Goal: Download file/media

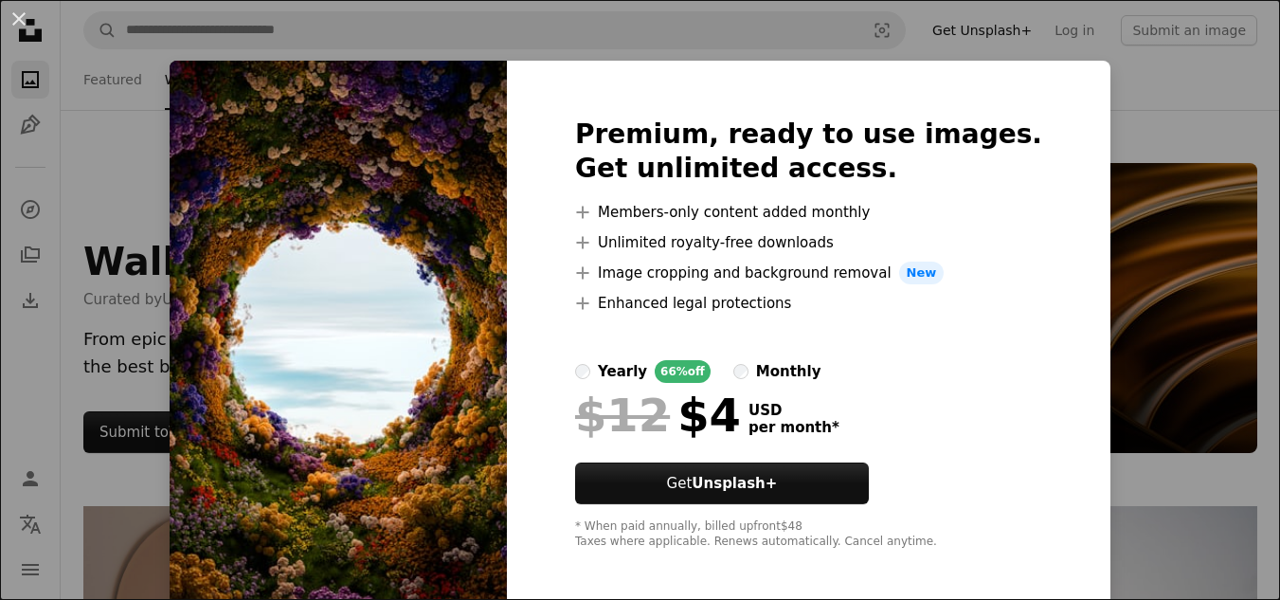
scroll to position [3052, 0]
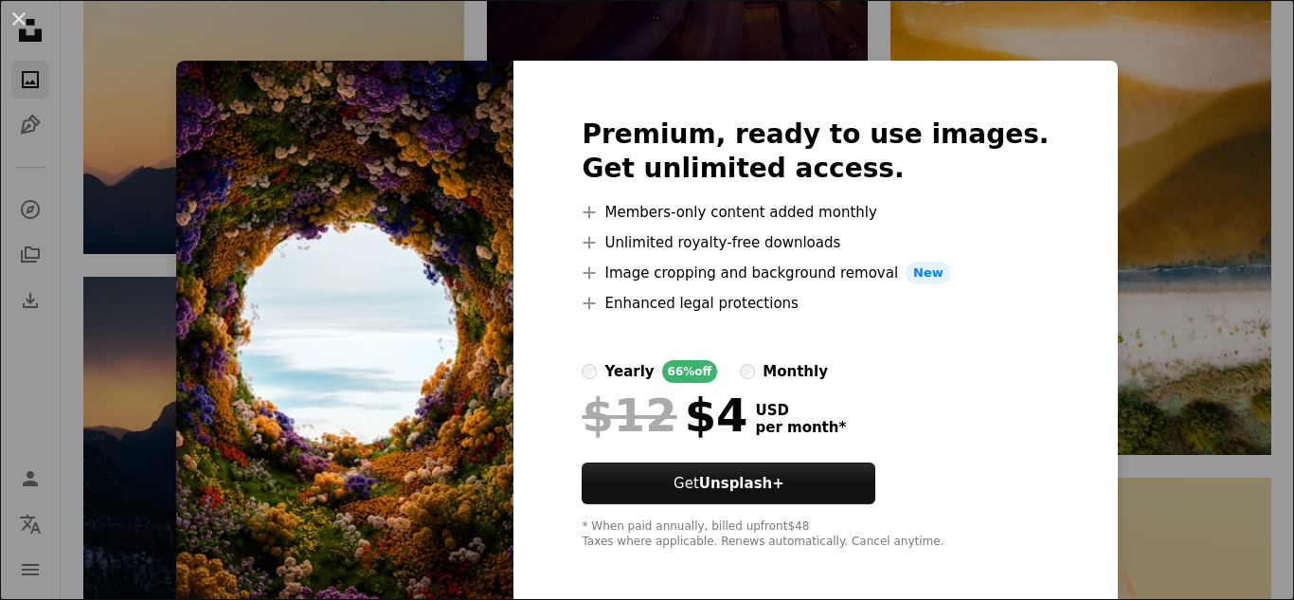
click at [458, 245] on img at bounding box center [344, 334] width 337 height 546
click at [1106, 257] on div "An X shape Premium, ready to use images. Get unlimited access. A plus sign Memb…" at bounding box center [647, 300] width 1294 height 600
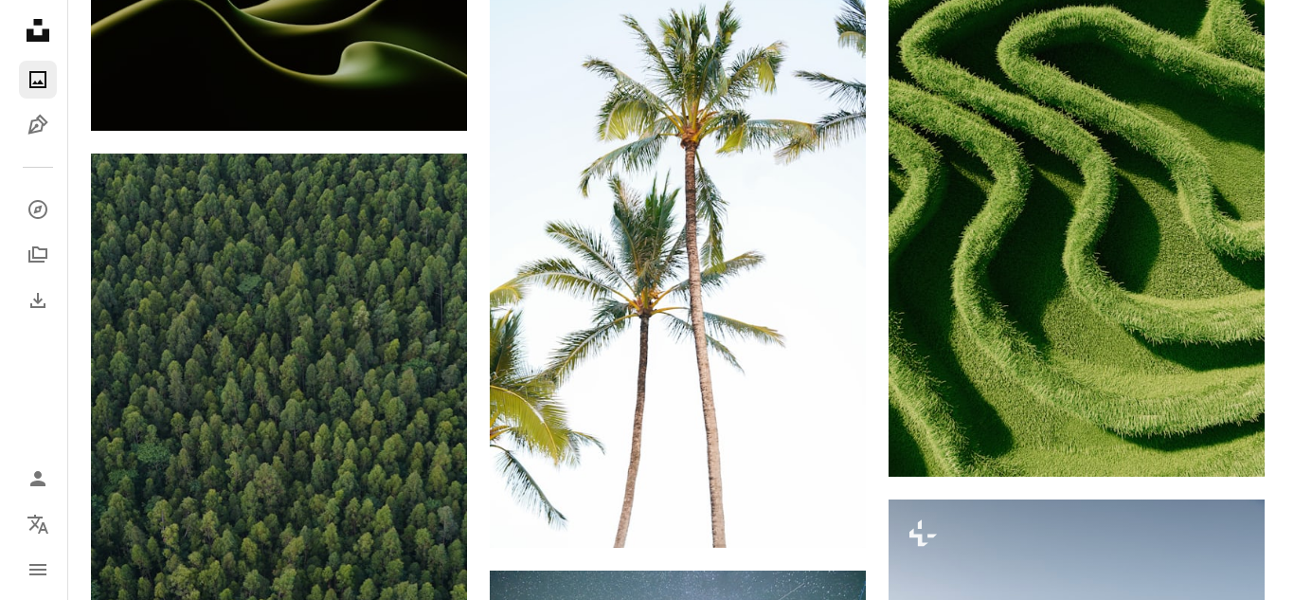
scroll to position [17405, 0]
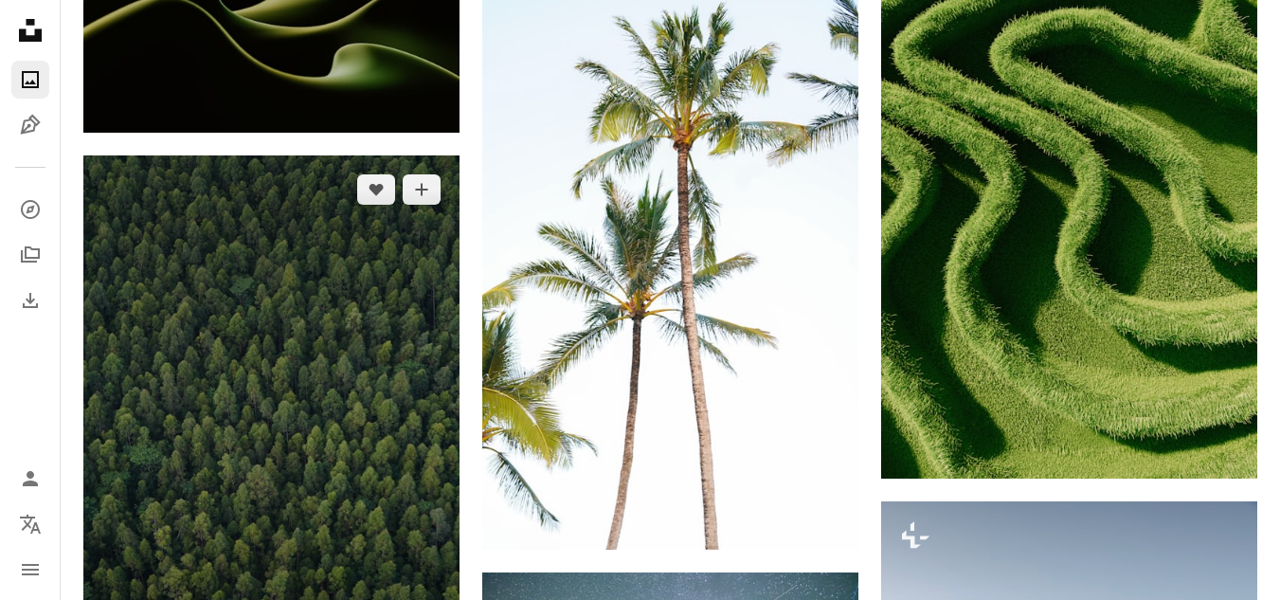
click at [334, 385] on img at bounding box center [271, 437] width 376 height 564
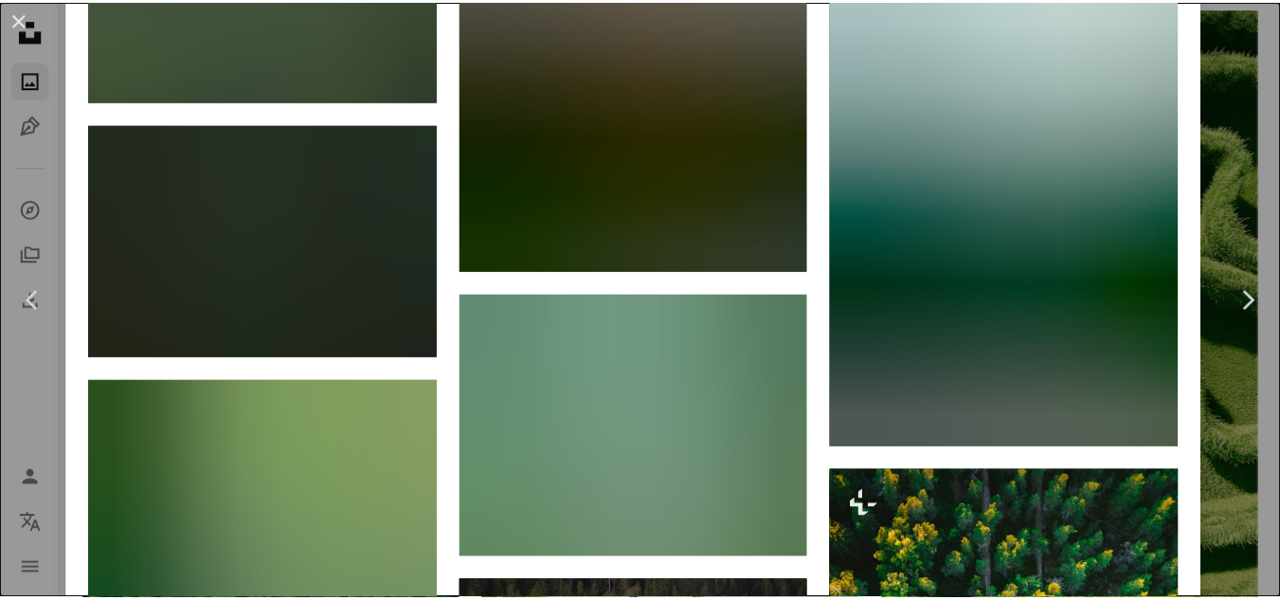
scroll to position [7165, 0]
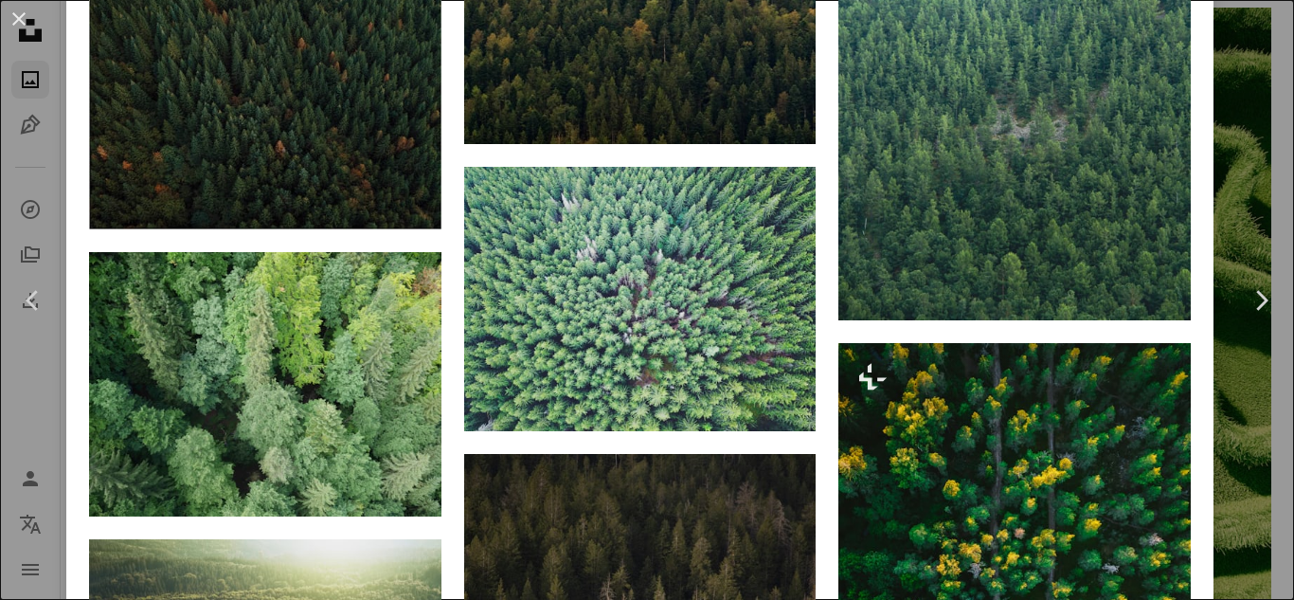
click at [1253, 103] on div "An X shape Chevron left Chevron right [PERSON_NAME] Available for hire A checkm…" at bounding box center [647, 300] width 1294 height 600
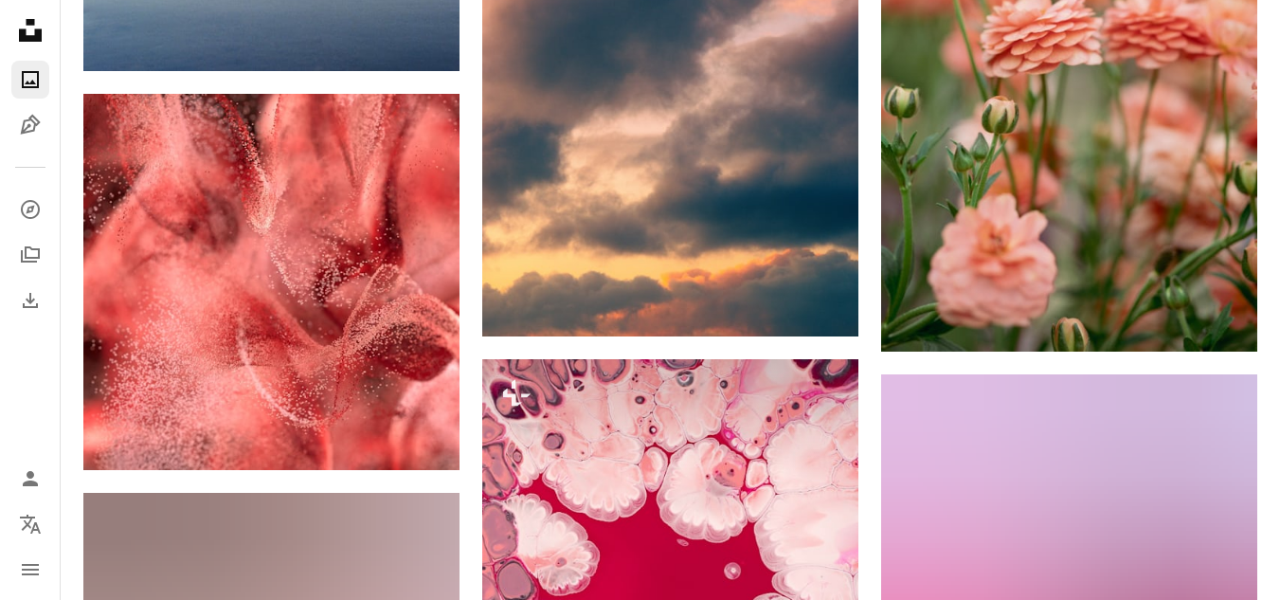
scroll to position [44102, 0]
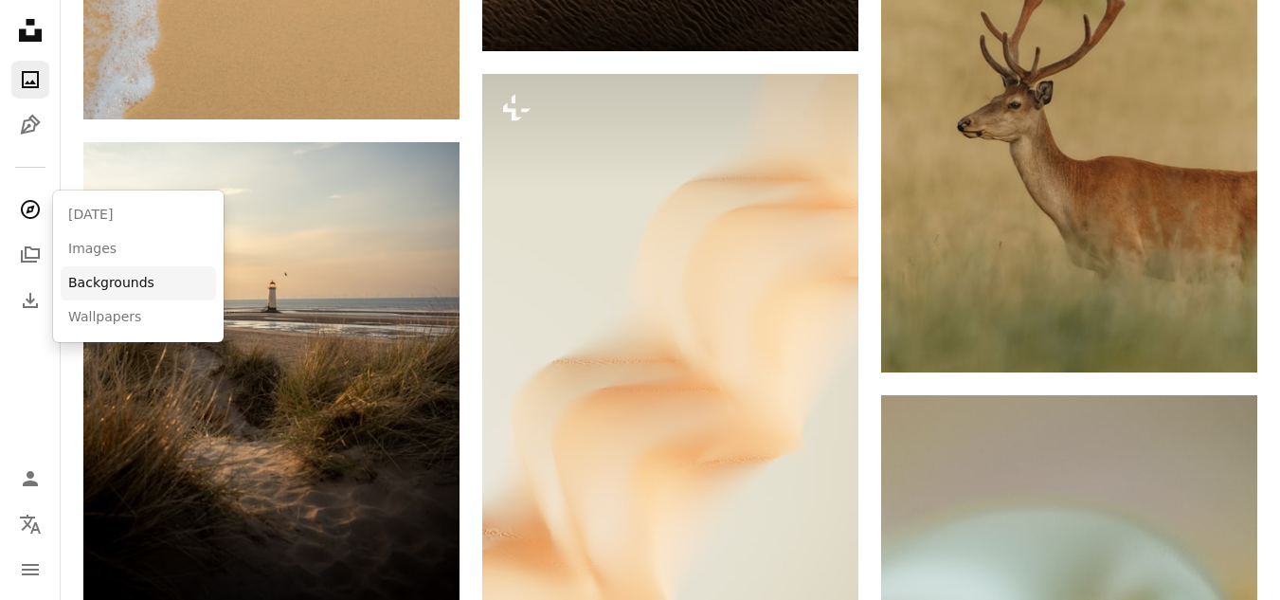
click at [96, 281] on link "Backgrounds" at bounding box center [138, 283] width 155 height 34
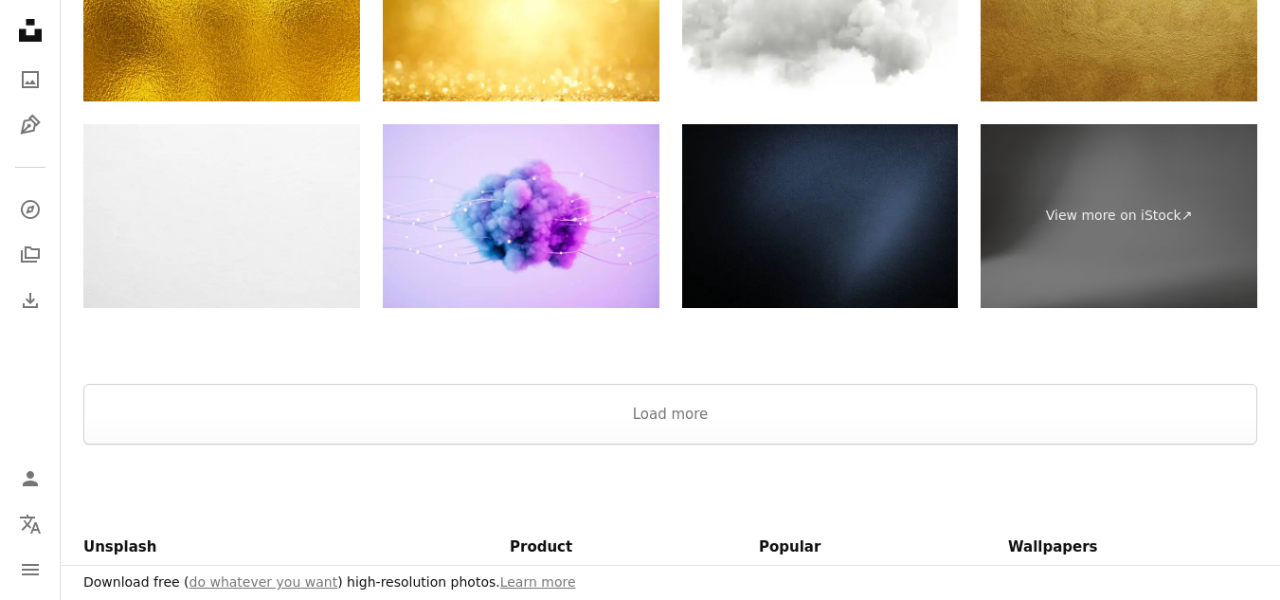
scroll to position [3901, 0]
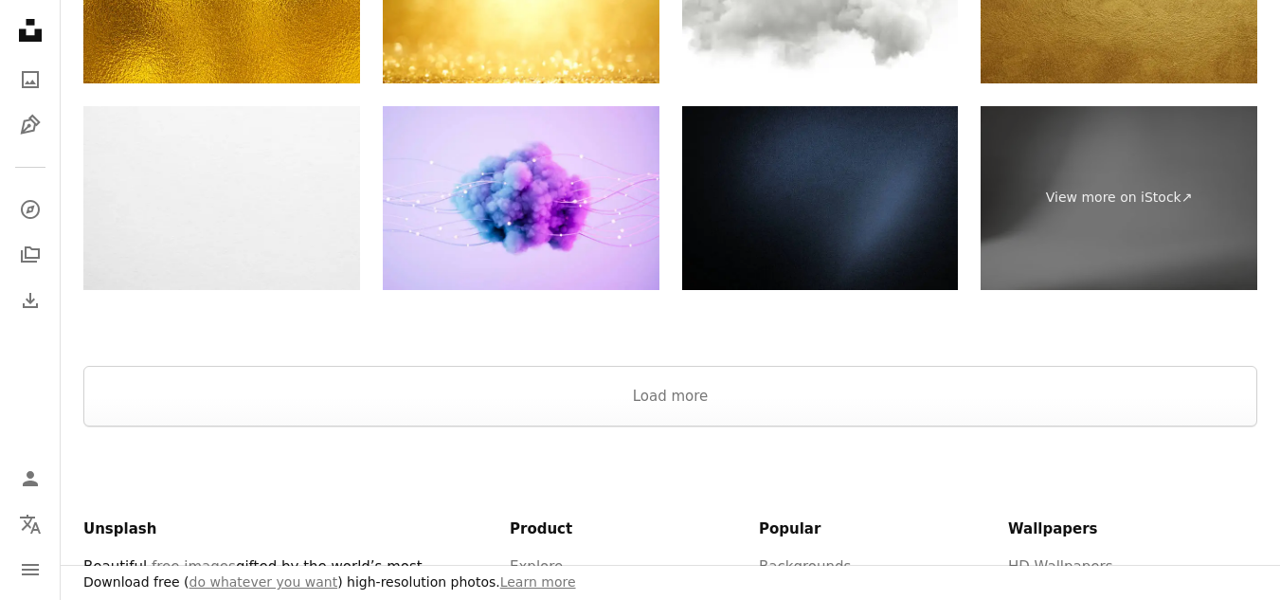
click at [461, 363] on div at bounding box center [670, 342] width 1219 height 45
click at [474, 385] on button "Load more" at bounding box center [669, 396] width 1173 height 61
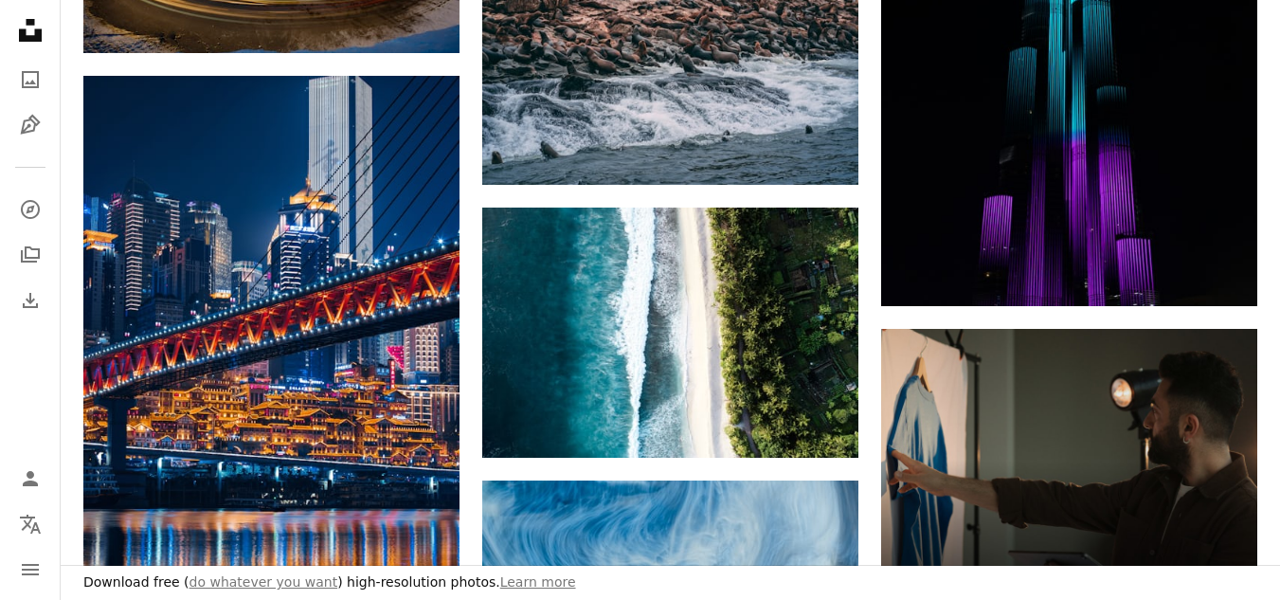
scroll to position [6484, 0]
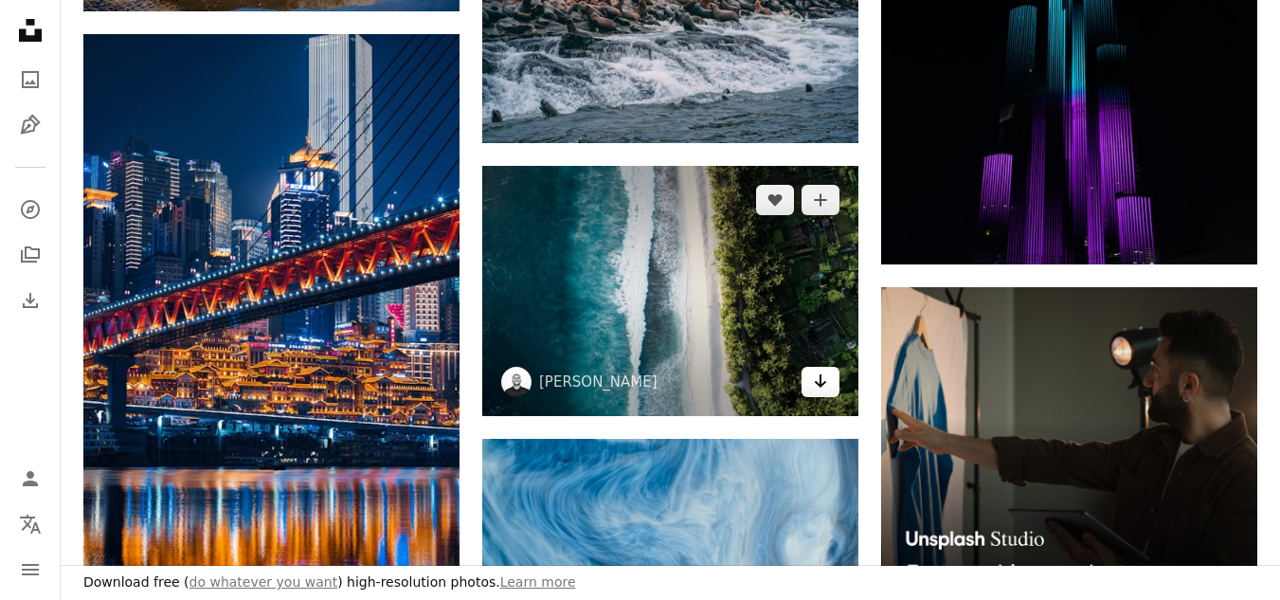
click at [820, 377] on icon "Download" at bounding box center [821, 380] width 12 height 13
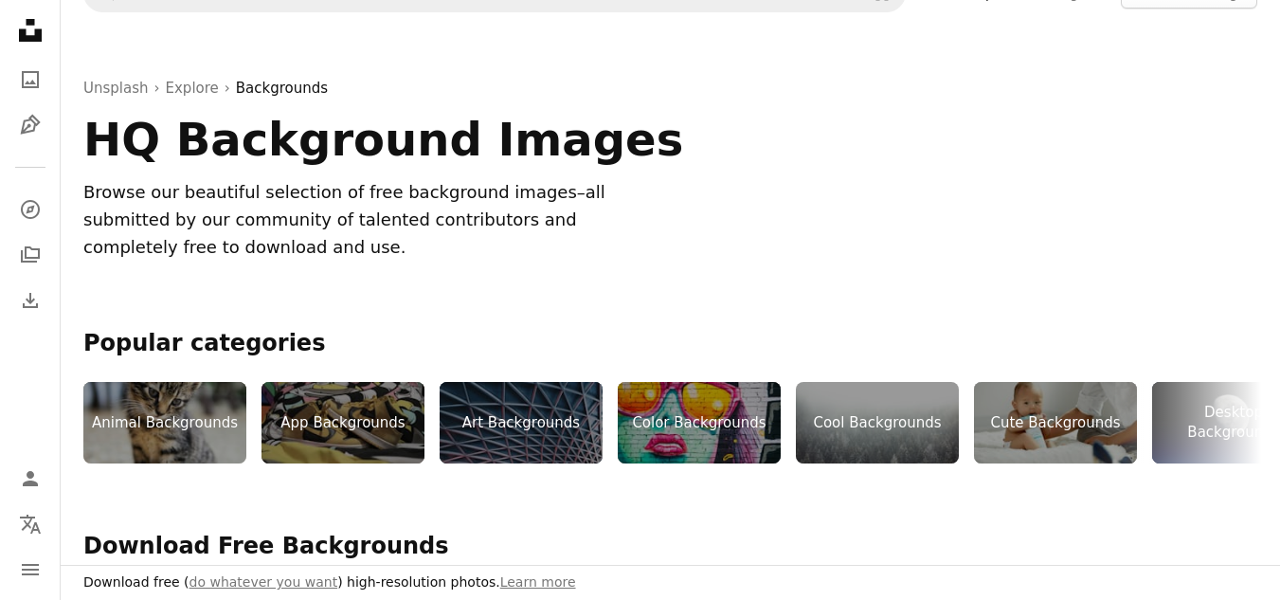
scroll to position [0, 0]
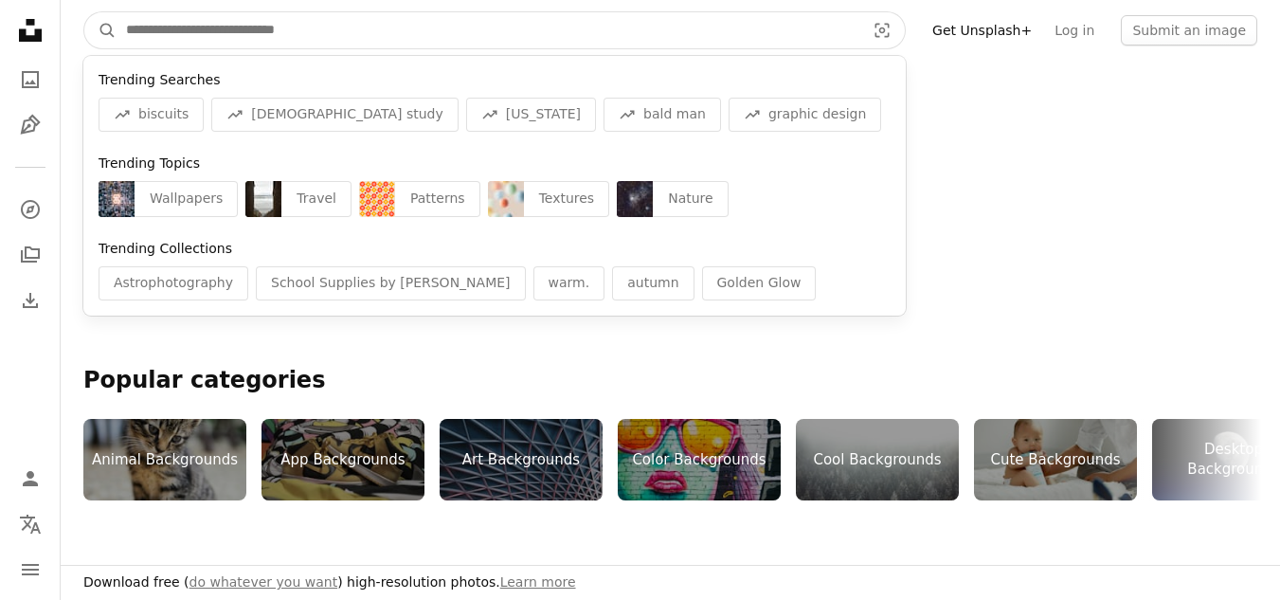
click at [442, 37] on input "Find visuals sitewide" at bounding box center [487, 30] width 743 height 36
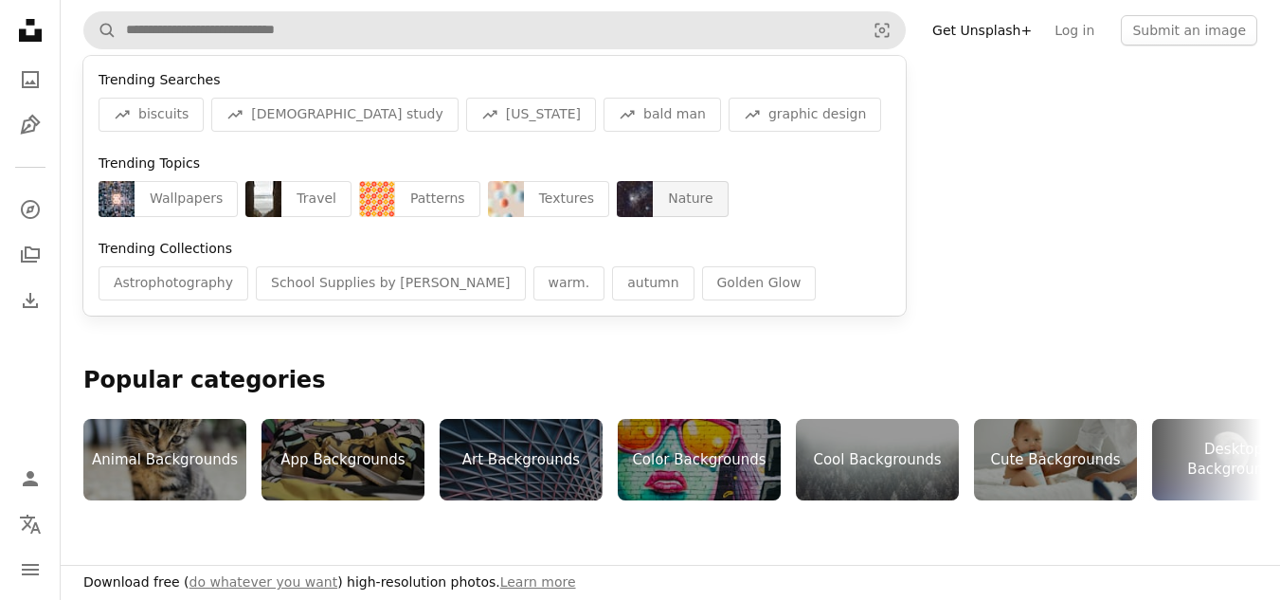
click at [618, 193] on img "Find visuals sitewide" at bounding box center [635, 199] width 36 height 36
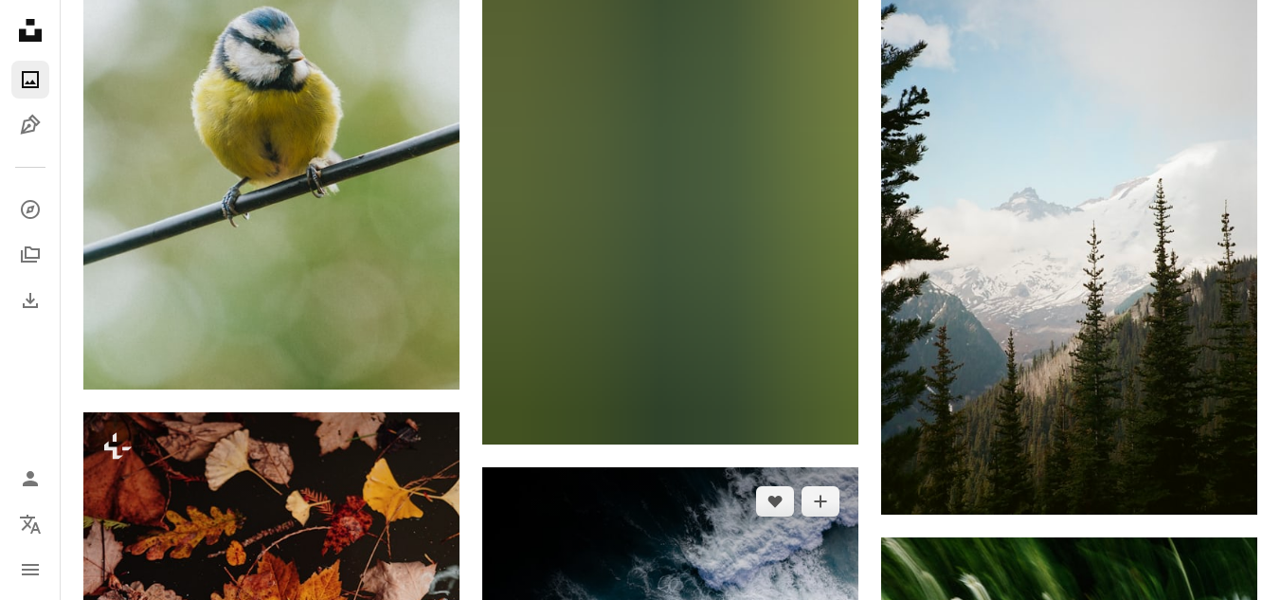
scroll to position [14959, 0]
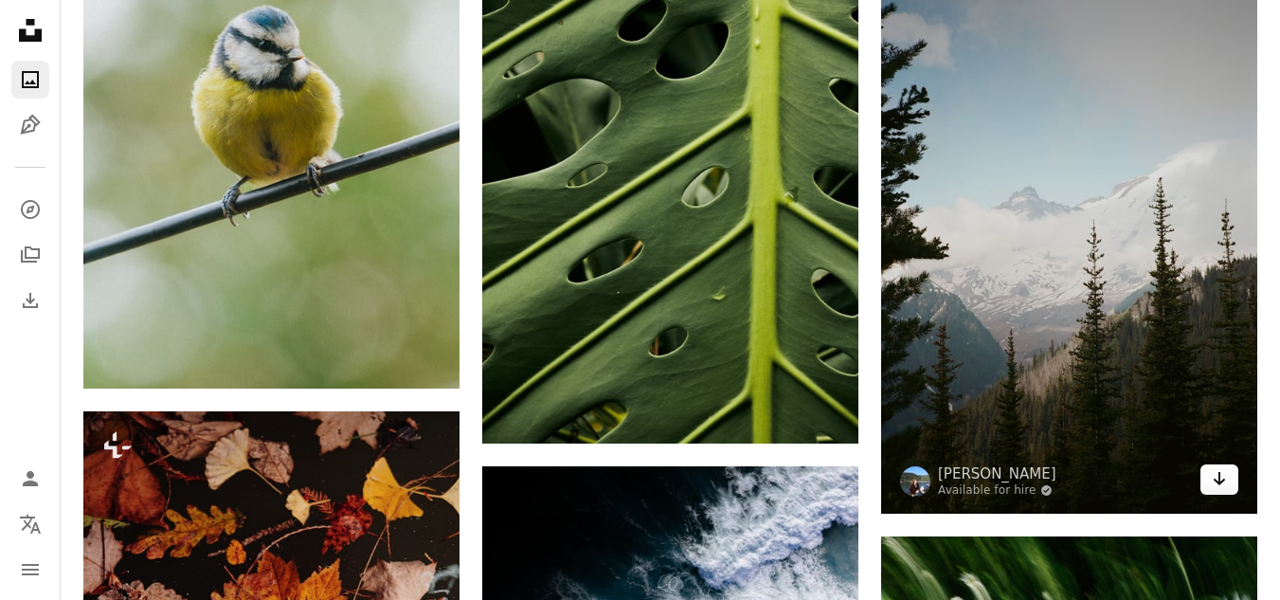
click at [1213, 471] on icon "Arrow pointing down" at bounding box center [1218, 478] width 15 height 23
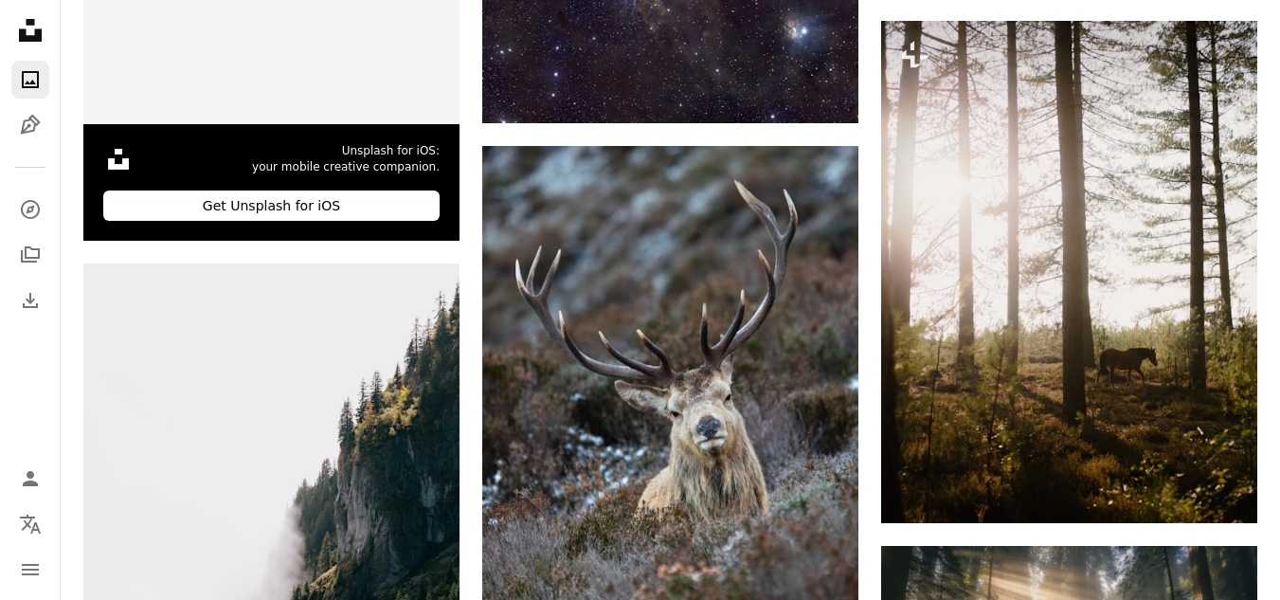
scroll to position [219, 0]
